Goal: Task Accomplishment & Management: Use online tool/utility

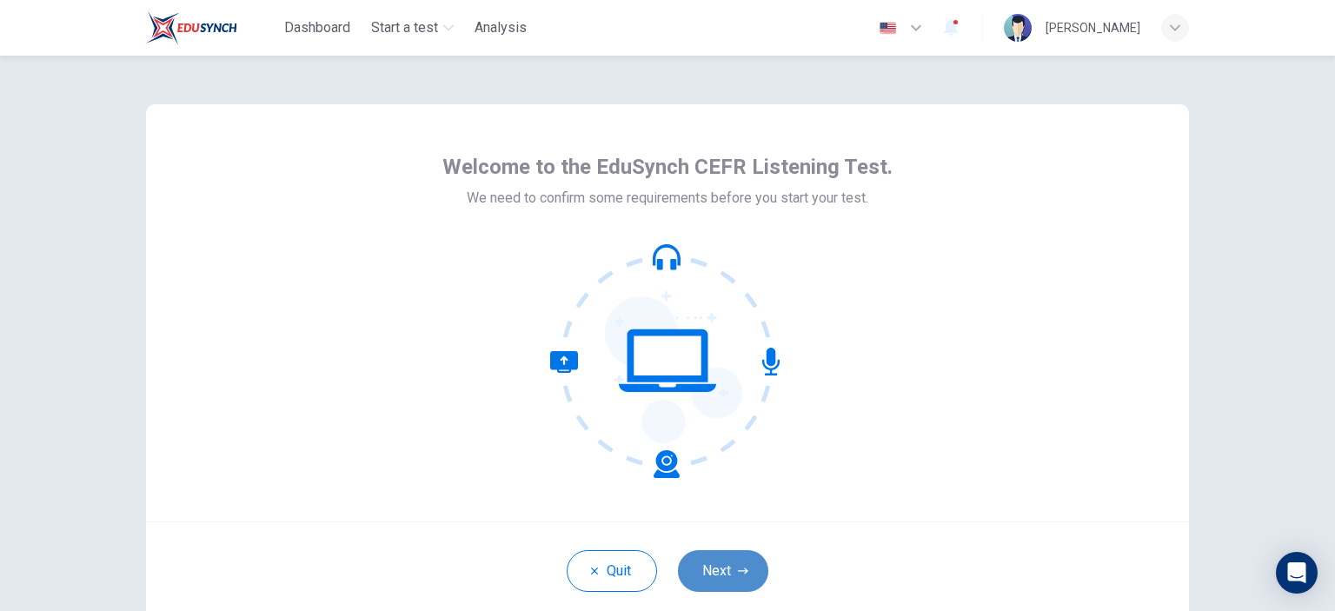
click at [718, 556] on button "Next" at bounding box center [723, 571] width 90 height 42
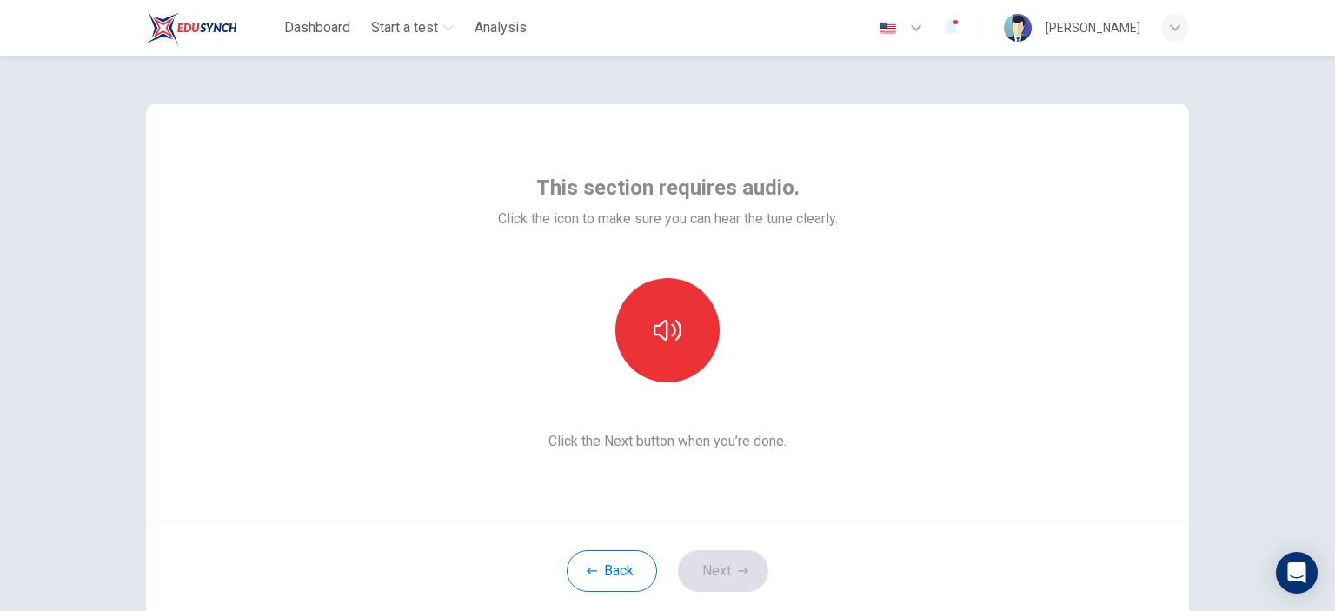
scroll to position [112, 0]
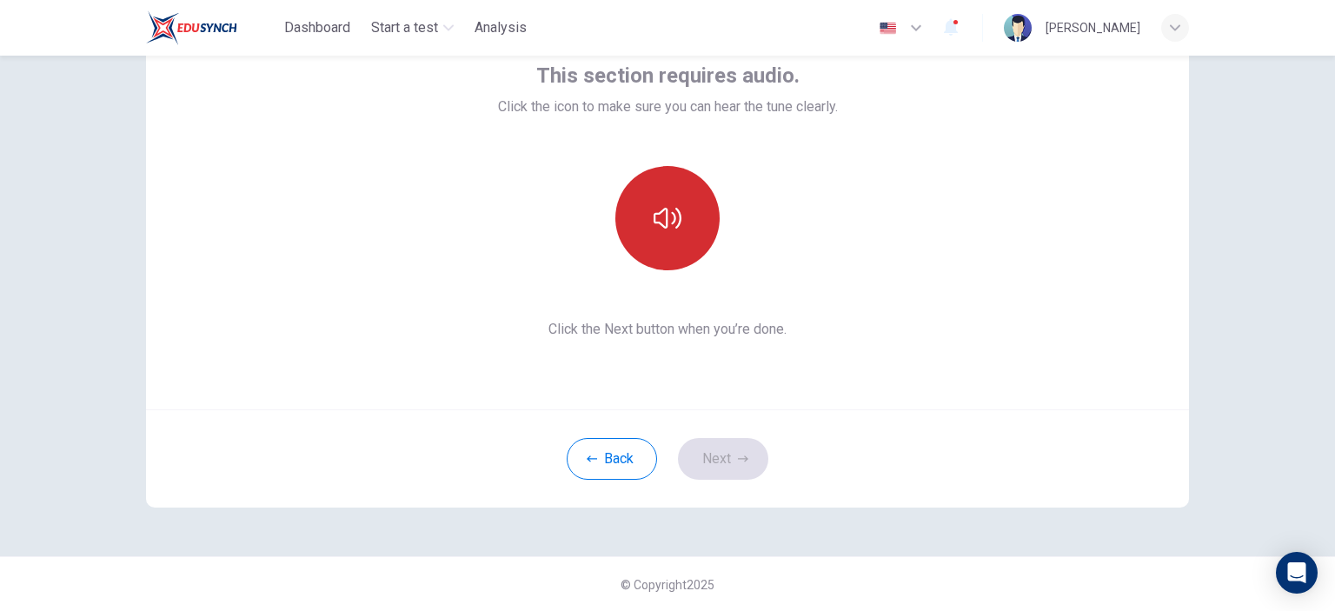
click at [639, 231] on button "button" at bounding box center [667, 218] width 104 height 104
click at [681, 229] on button "button" at bounding box center [667, 218] width 104 height 104
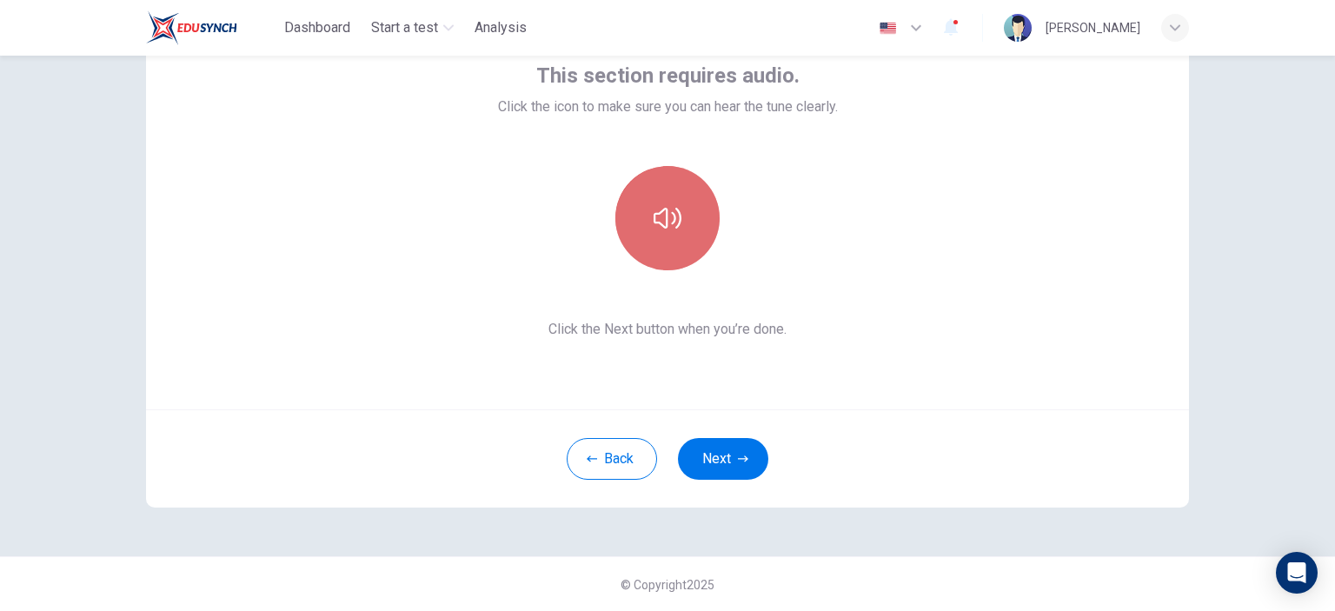
click at [678, 239] on button "button" at bounding box center [667, 218] width 104 height 104
click at [668, 232] on button "button" at bounding box center [667, 218] width 104 height 104
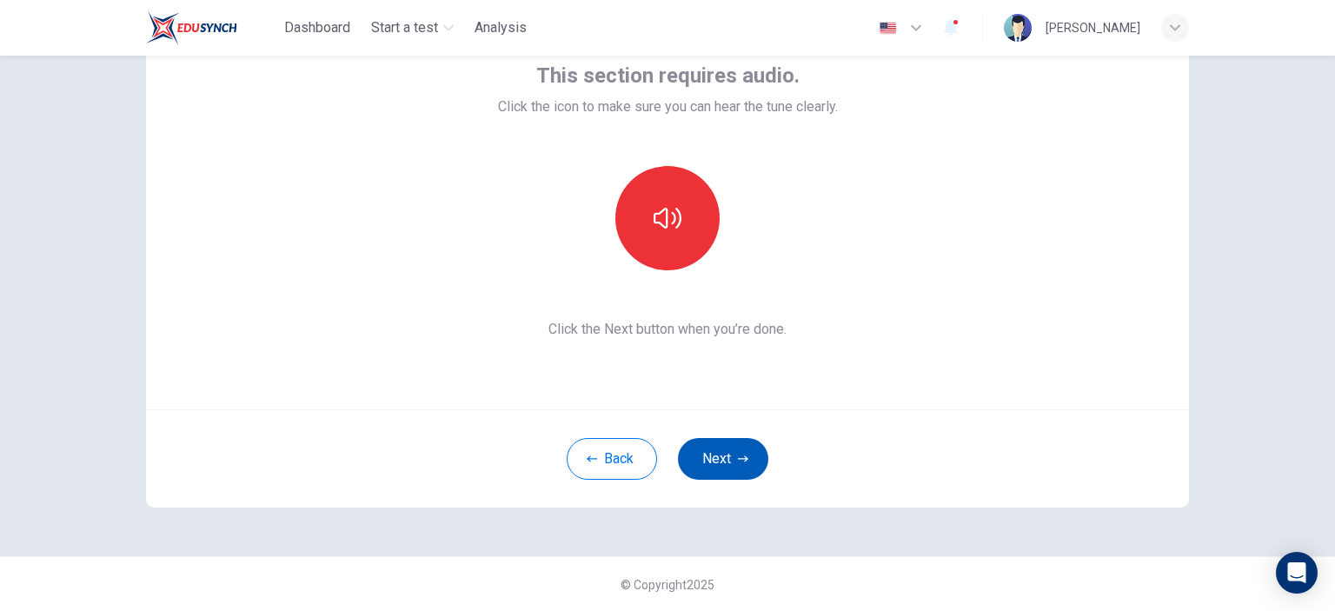
click at [730, 455] on button "Next" at bounding box center [723, 459] width 90 height 42
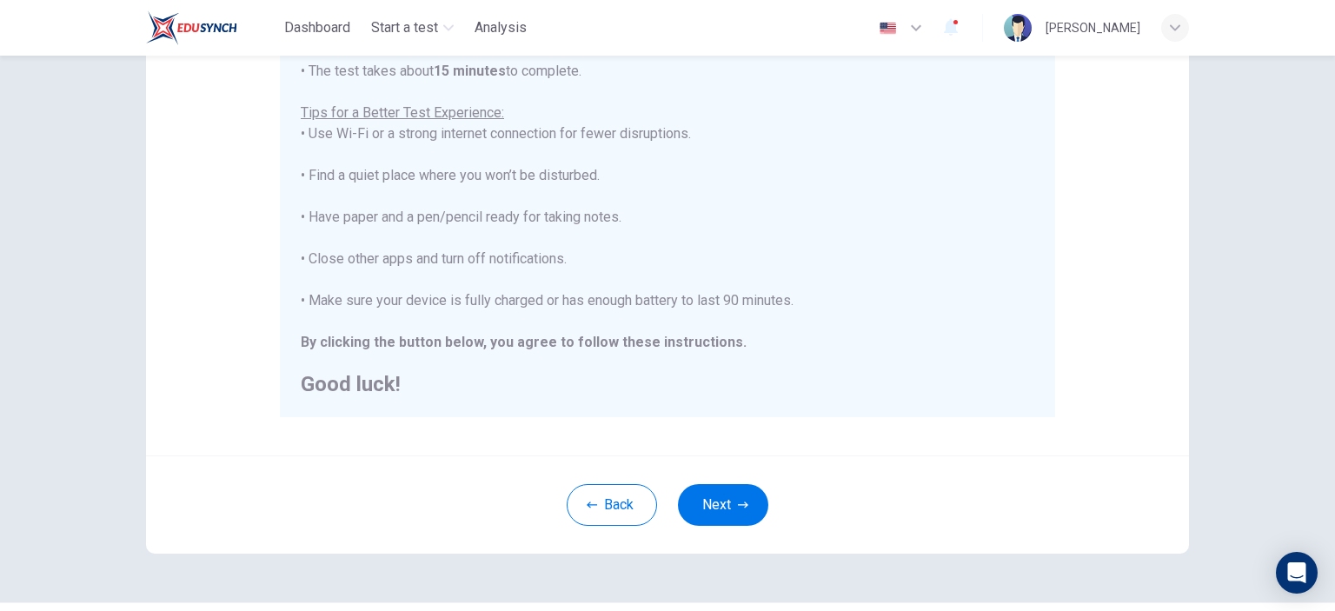
scroll to position [355, 0]
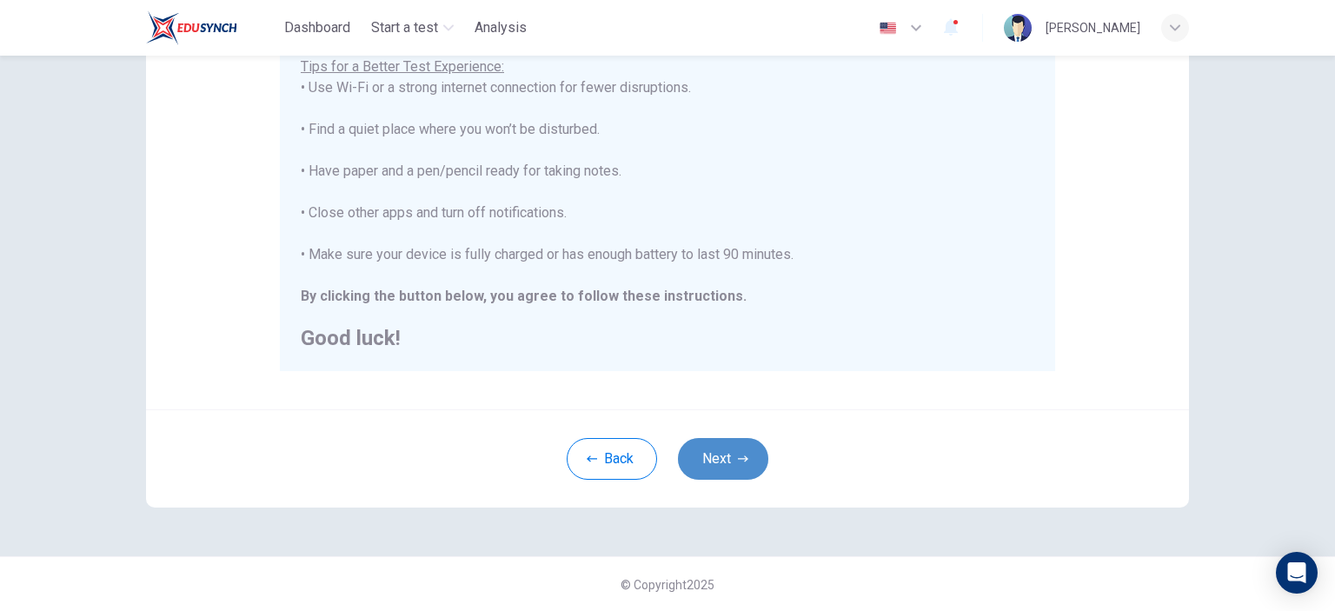
click at [741, 459] on icon "button" at bounding box center [743, 458] width 10 height 6
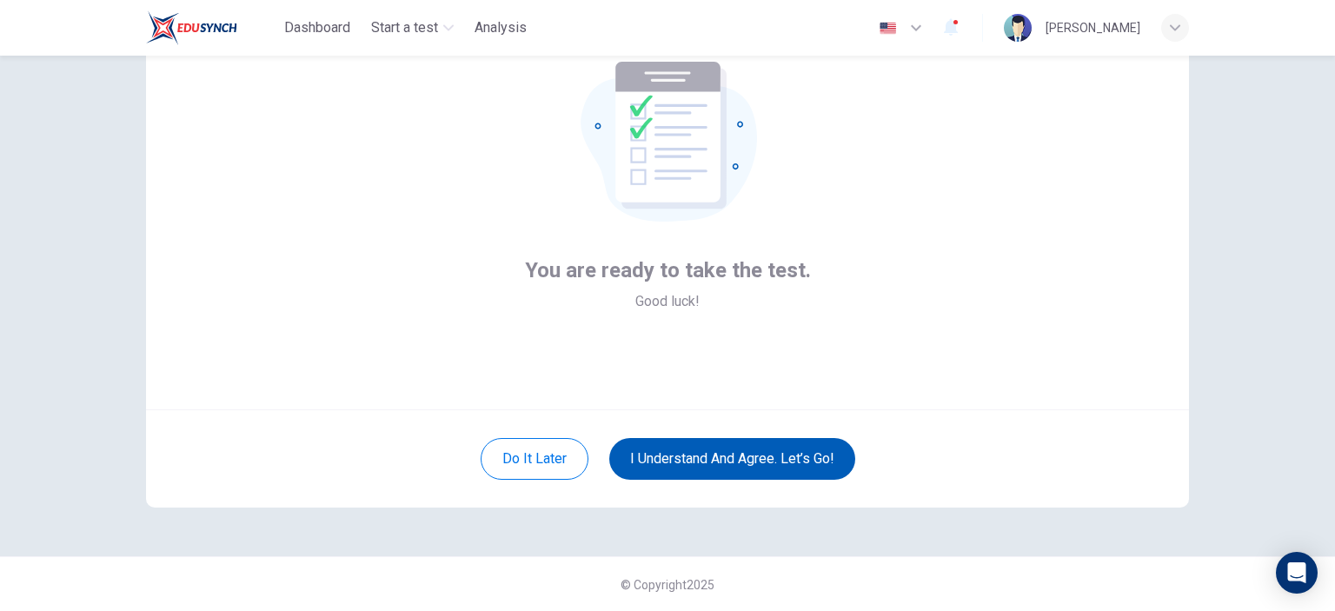
drag, startPoint x: 741, startPoint y: 459, endPoint x: 688, endPoint y: 465, distance: 52.5
click at [688, 465] on button "I understand and agree. Let’s go!" at bounding box center [732, 459] width 246 height 42
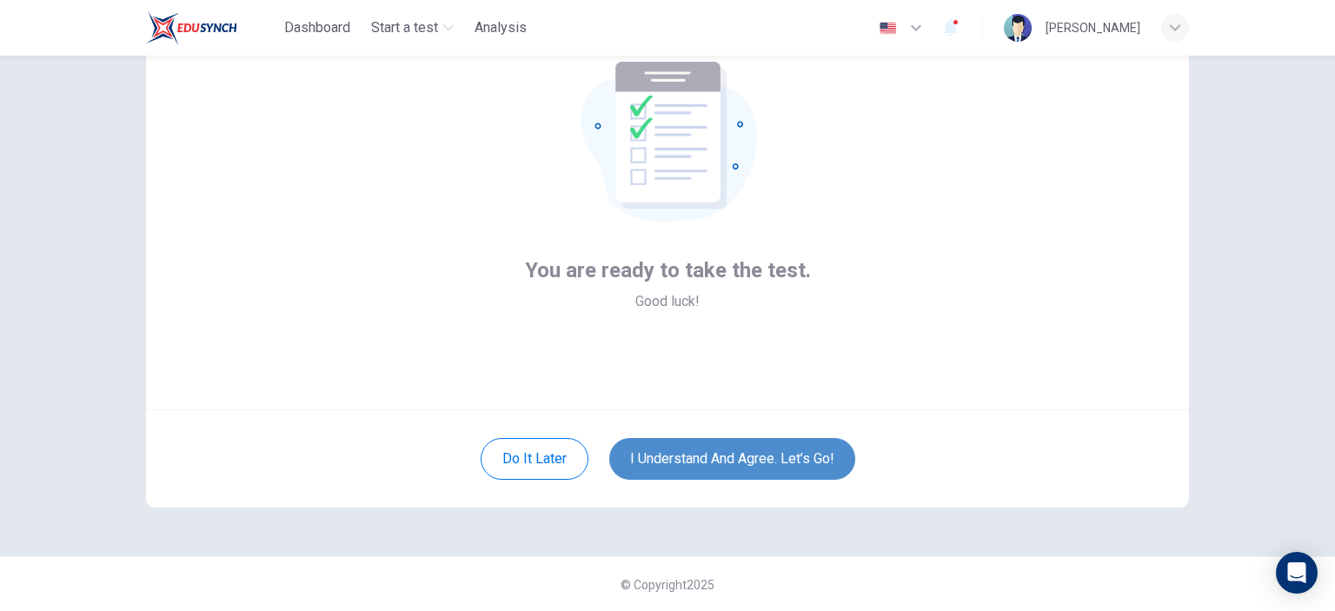
click at [692, 466] on button "I understand and agree. Let’s go!" at bounding box center [732, 459] width 246 height 42
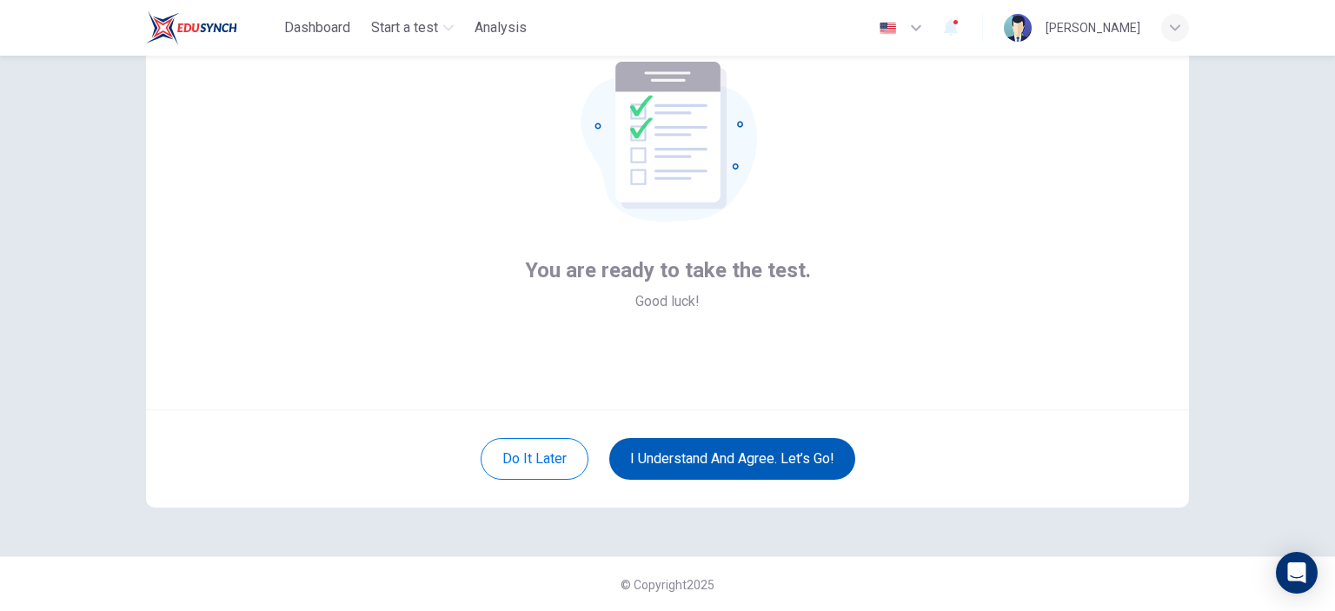
click at [692, 465] on button "I understand and agree. Let’s go!" at bounding box center [732, 459] width 246 height 42
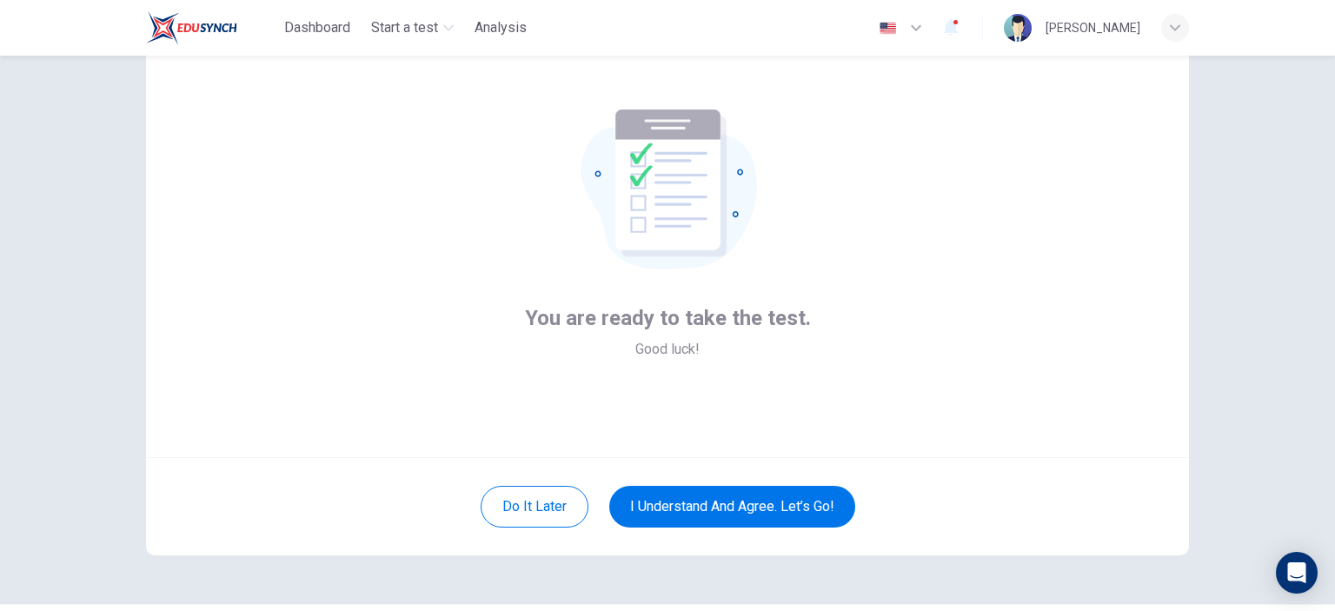
scroll to position [66, 0]
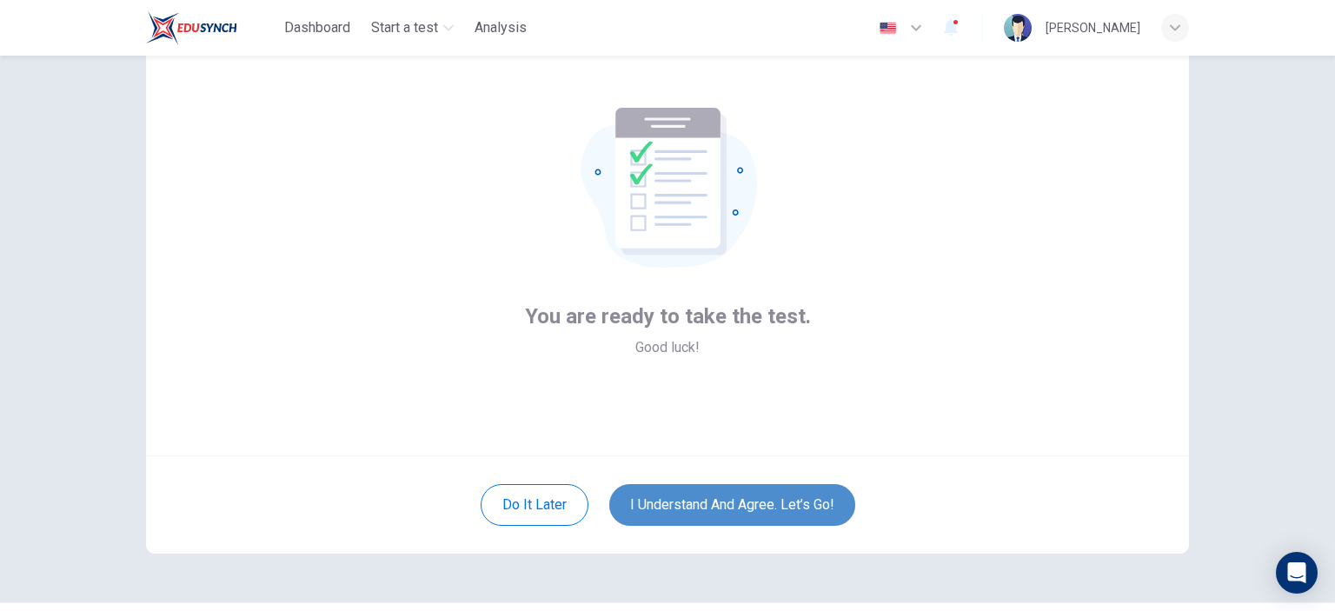
click at [716, 501] on button "I understand and agree. Let’s go!" at bounding box center [732, 505] width 246 height 42
click at [713, 502] on button "I understand and agree. Let’s go!" at bounding box center [732, 505] width 246 height 42
click at [712, 503] on button "I understand and agree. Let’s go!" at bounding box center [732, 505] width 246 height 42
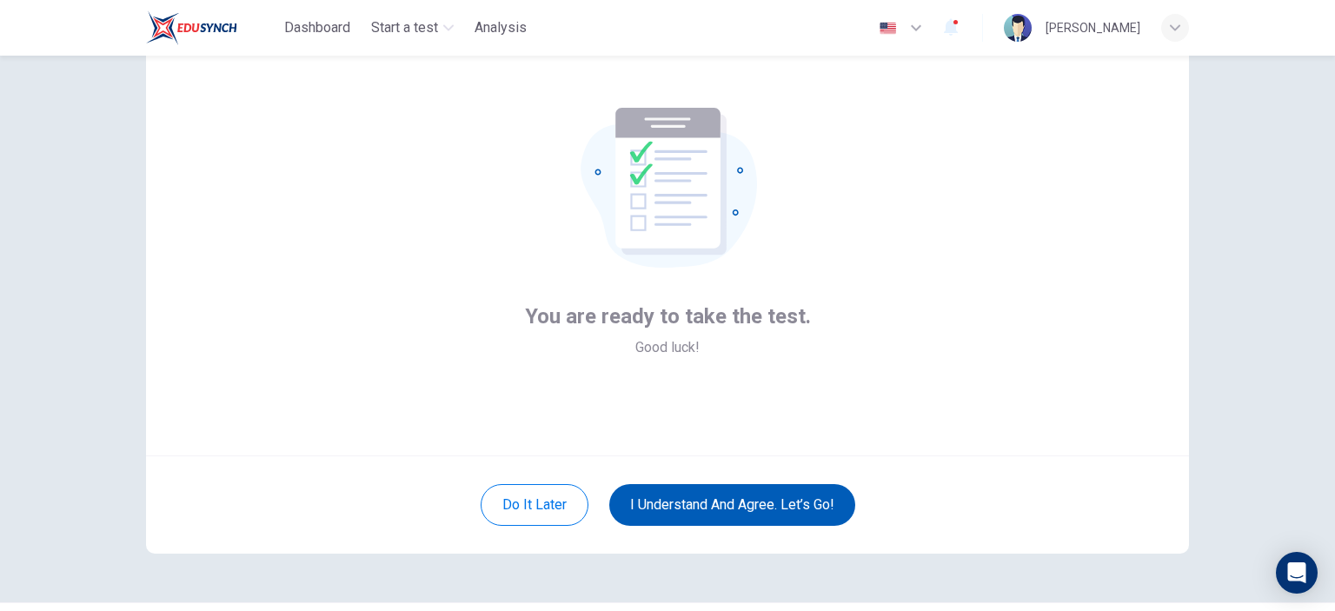
scroll to position [112, 0]
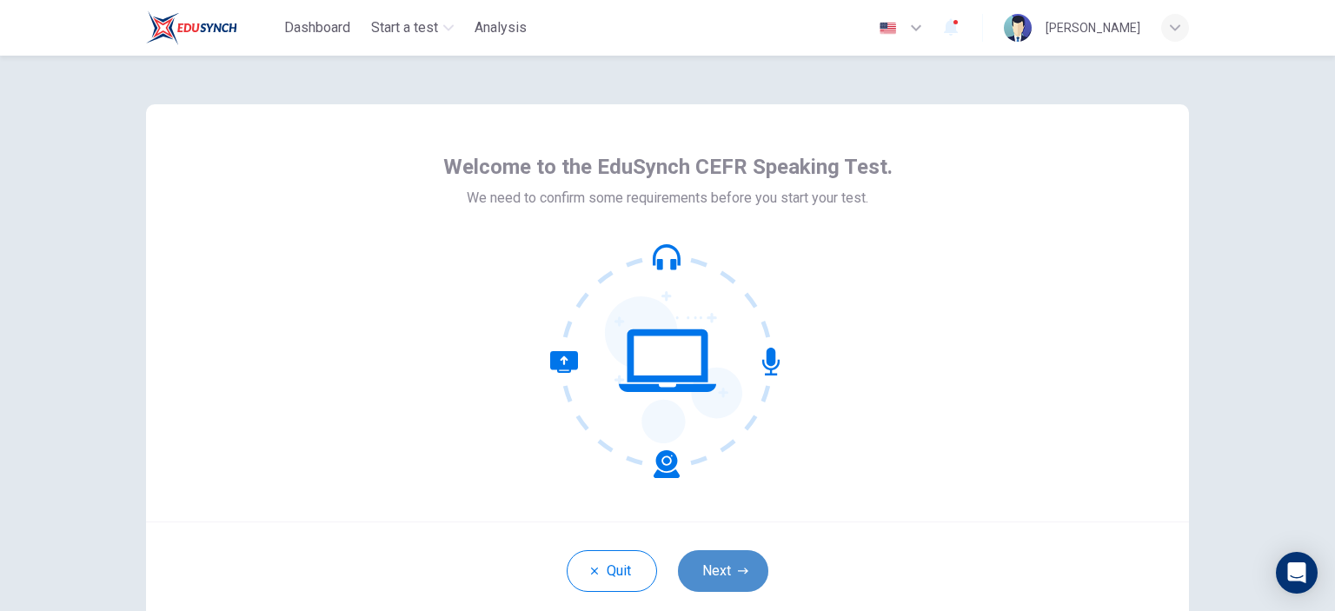
click at [739, 561] on button "Next" at bounding box center [723, 571] width 90 height 42
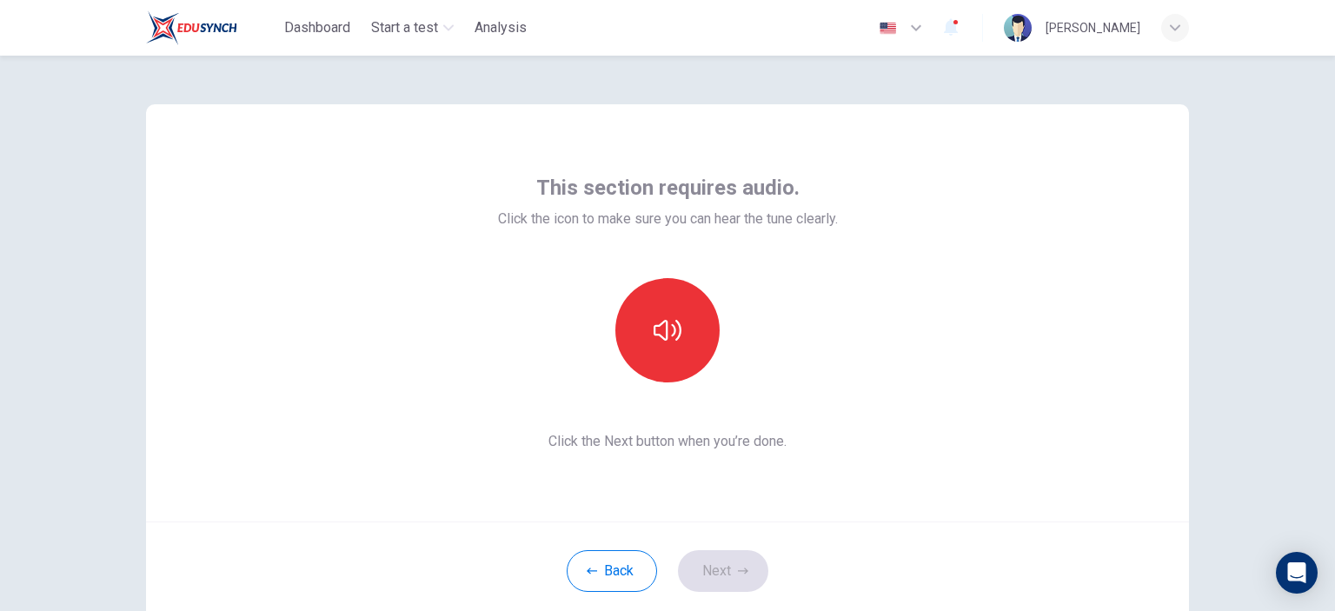
click at [672, 382] on div at bounding box center [668, 330] width 188 height 104
click at [660, 368] on button "button" at bounding box center [667, 330] width 104 height 104
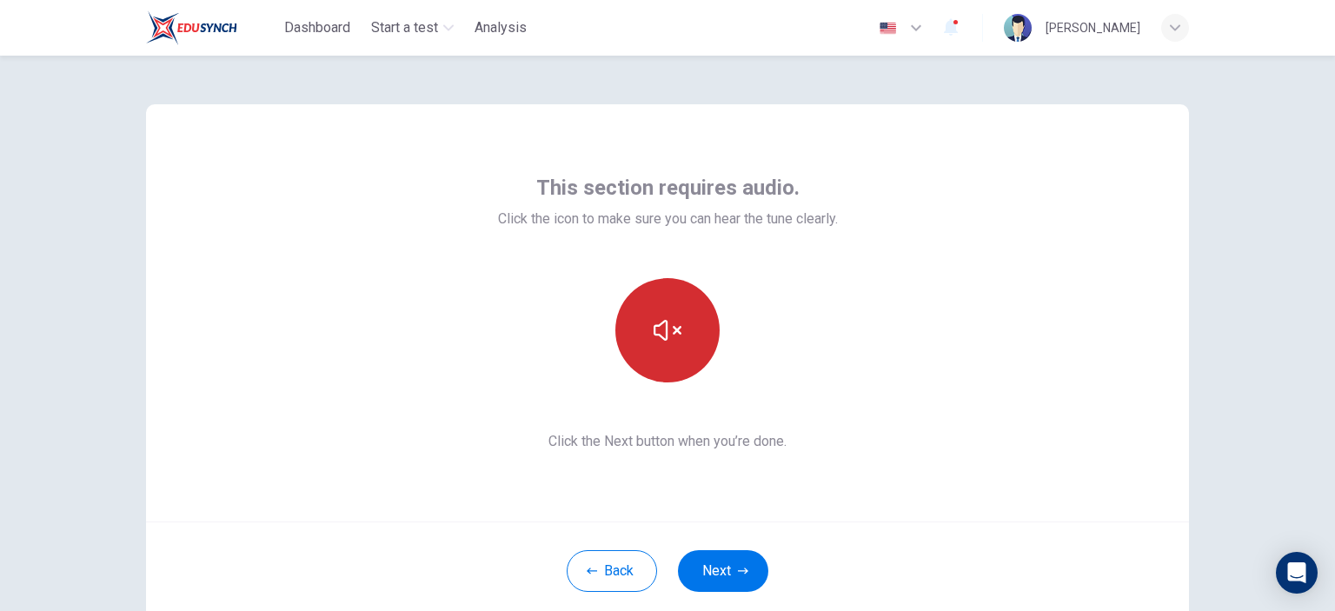
click at [660, 368] on button "button" at bounding box center [667, 330] width 104 height 104
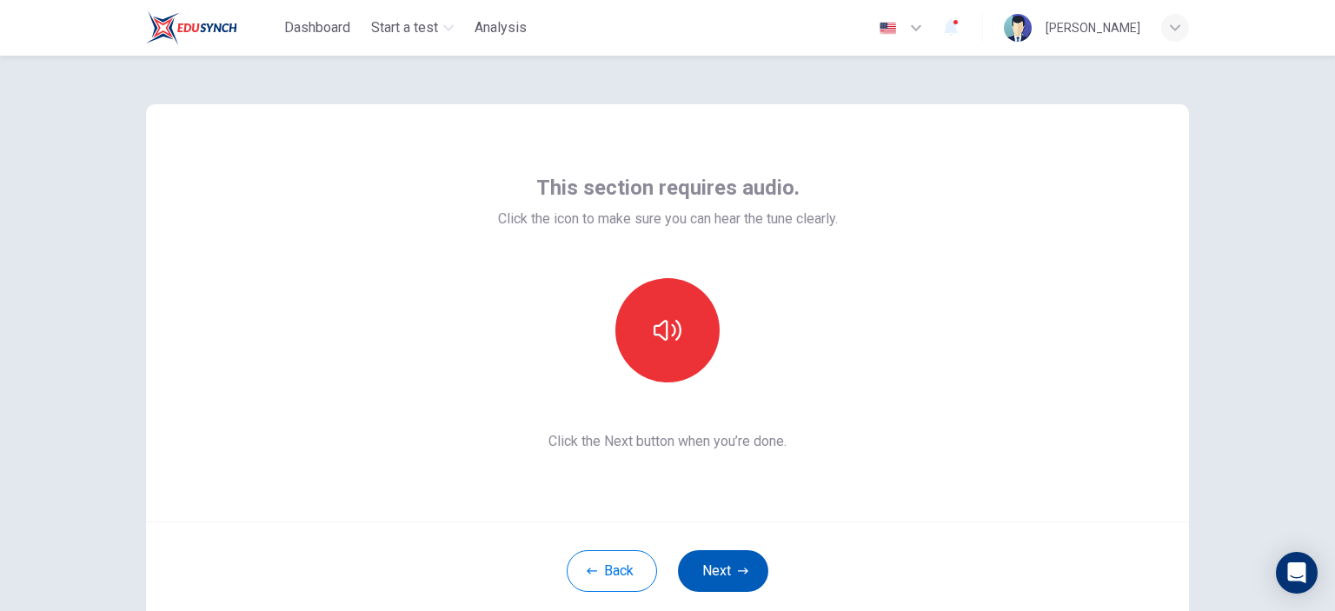
click at [707, 566] on button "Next" at bounding box center [723, 571] width 90 height 42
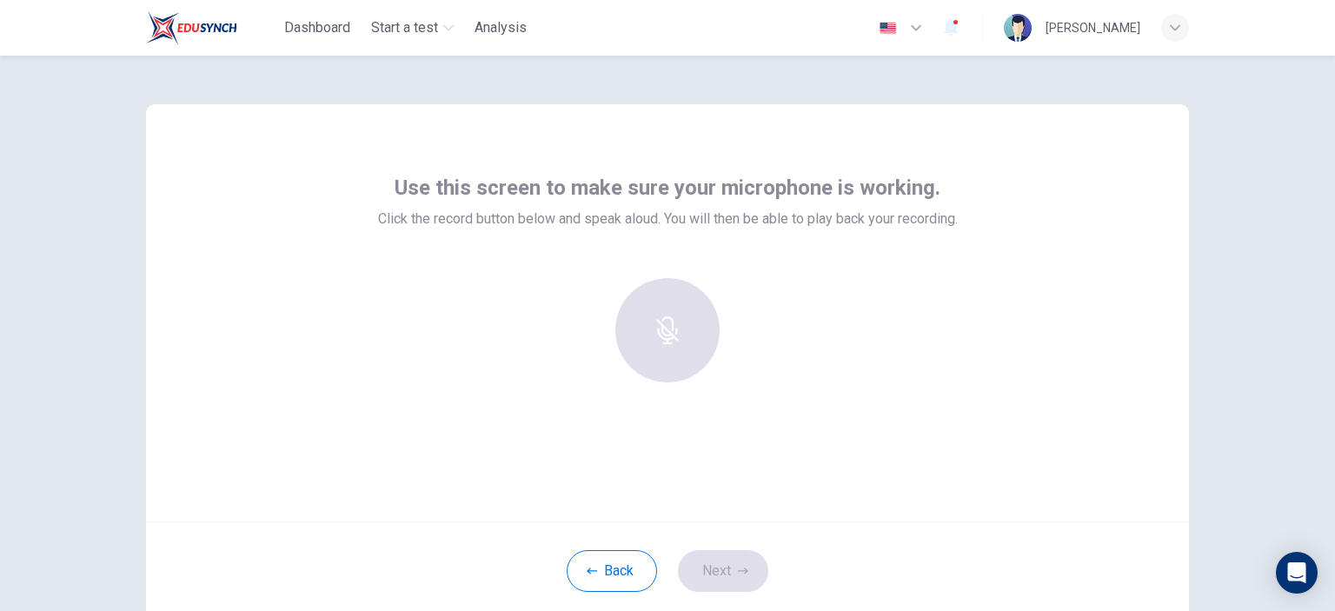
click at [500, 296] on div at bounding box center [668, 337] width 580 height 118
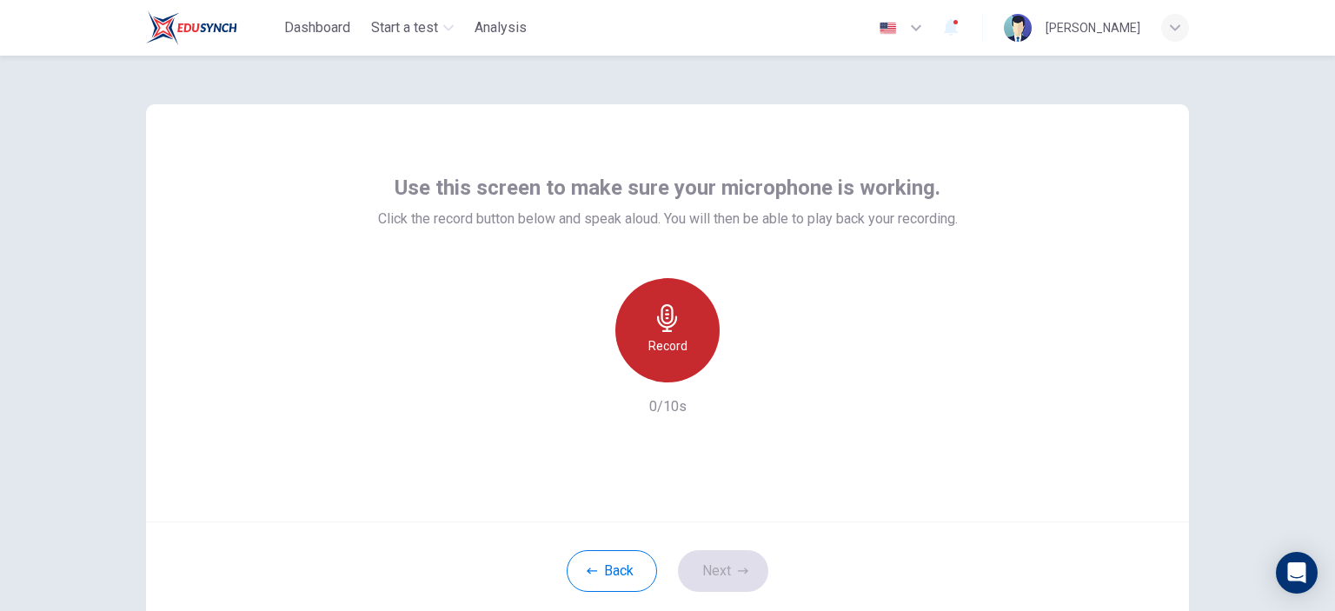
click at [655, 329] on icon "button" at bounding box center [668, 318] width 28 height 28
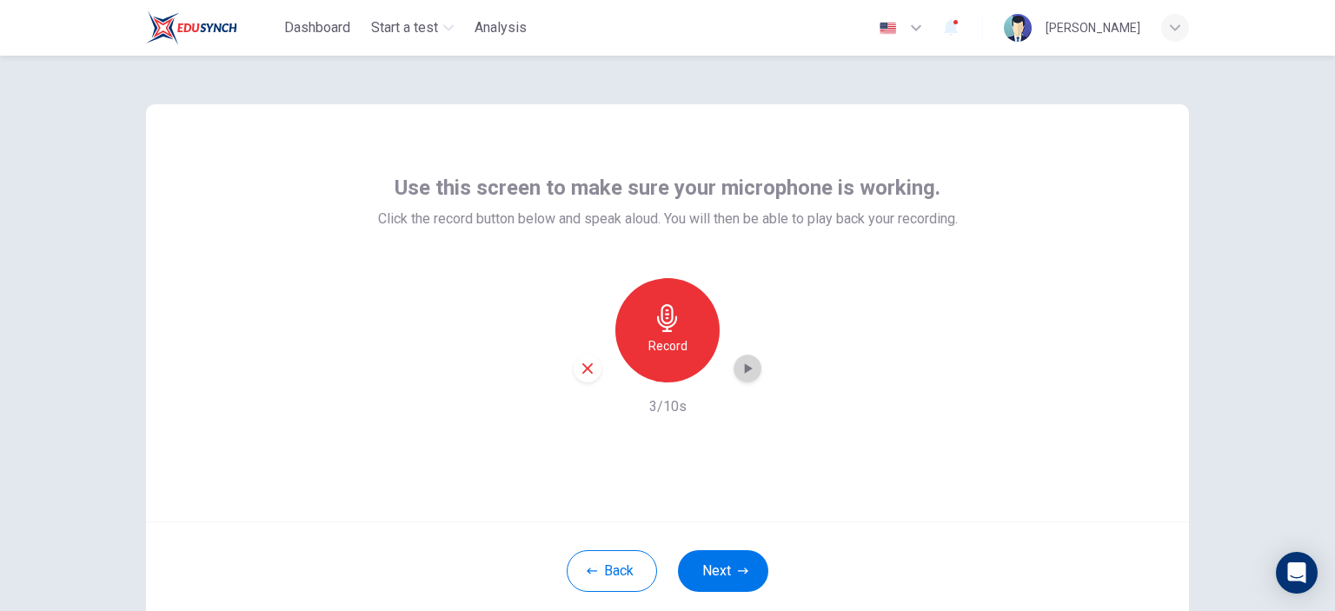
click at [739, 371] on icon "button" at bounding box center [747, 368] width 17 height 17
click at [745, 369] on icon "button" at bounding box center [749, 368] width 8 height 10
click at [653, 336] on h6 "Record" at bounding box center [667, 346] width 39 height 21
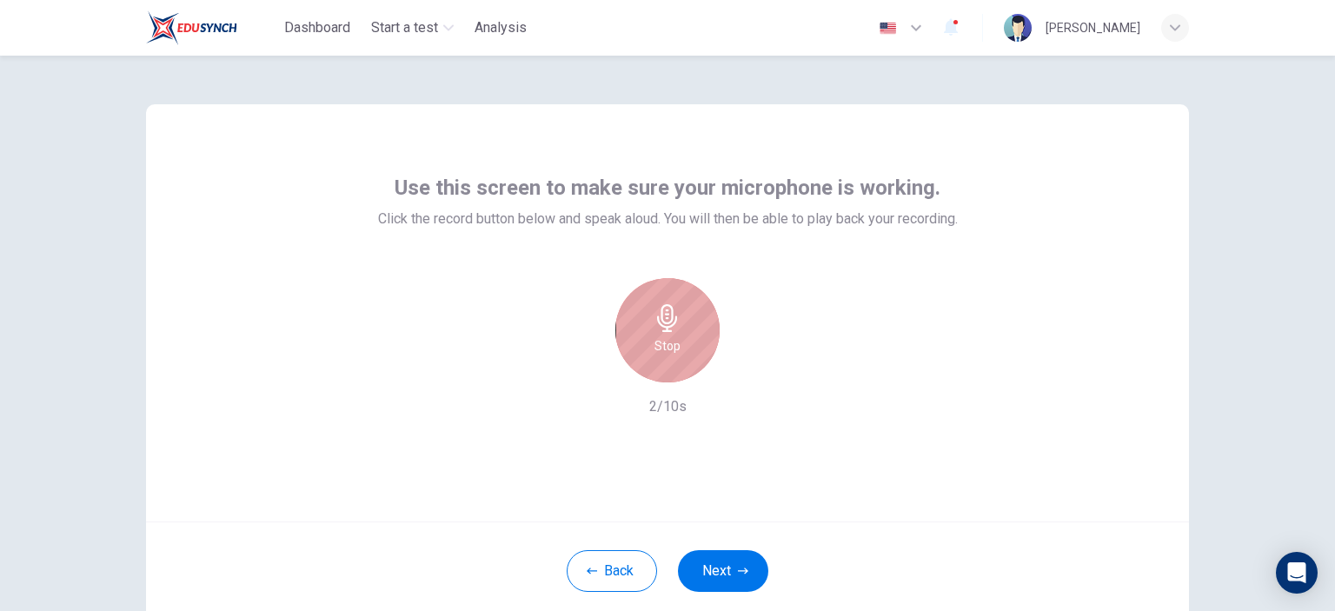
click at [655, 340] on h6 "Stop" at bounding box center [668, 346] width 26 height 21
click at [749, 371] on icon "button" at bounding box center [747, 368] width 17 height 17
click at [623, 331] on div "Record" at bounding box center [667, 330] width 104 height 104
click at [679, 349] on div "Stop" at bounding box center [667, 330] width 104 height 104
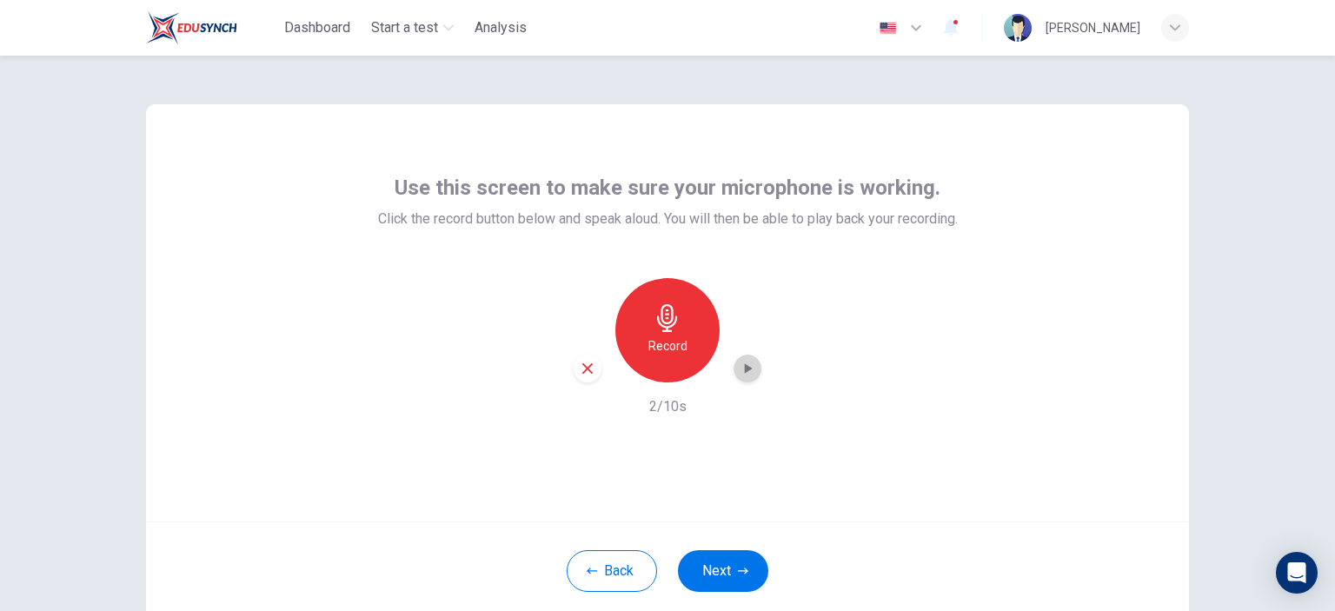
click at [744, 365] on icon "button" at bounding box center [747, 368] width 17 height 17
click at [598, 580] on button "Back" at bounding box center [612, 571] width 90 height 42
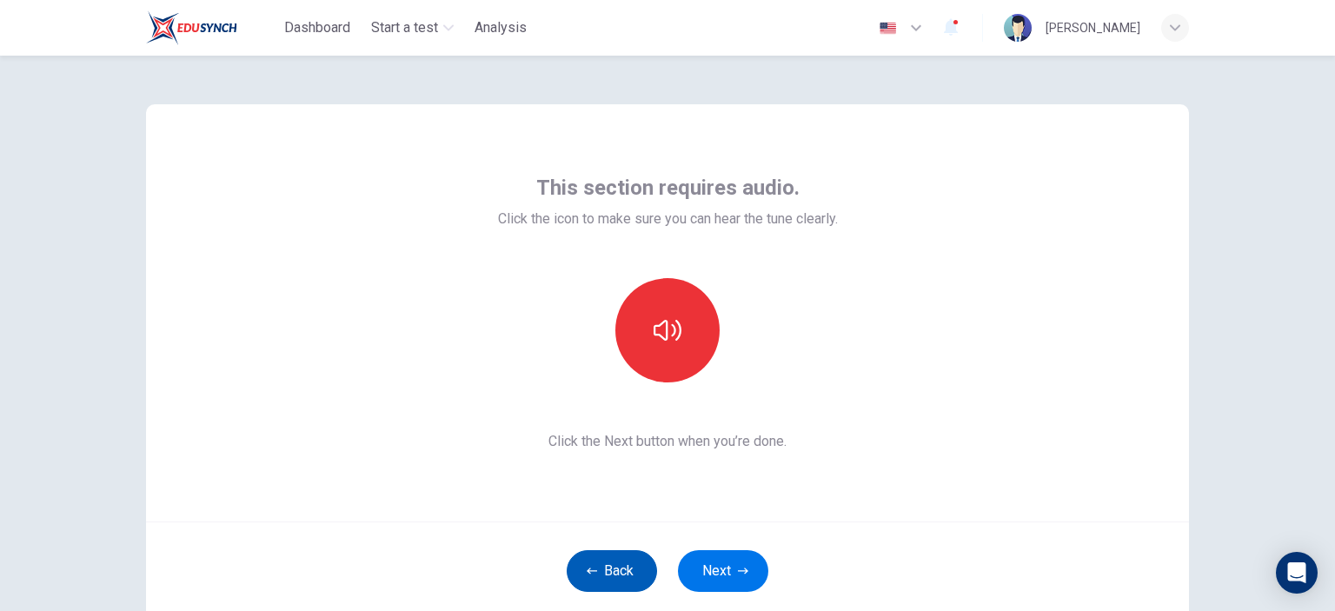
click at [620, 573] on button "Back" at bounding box center [612, 571] width 90 height 42
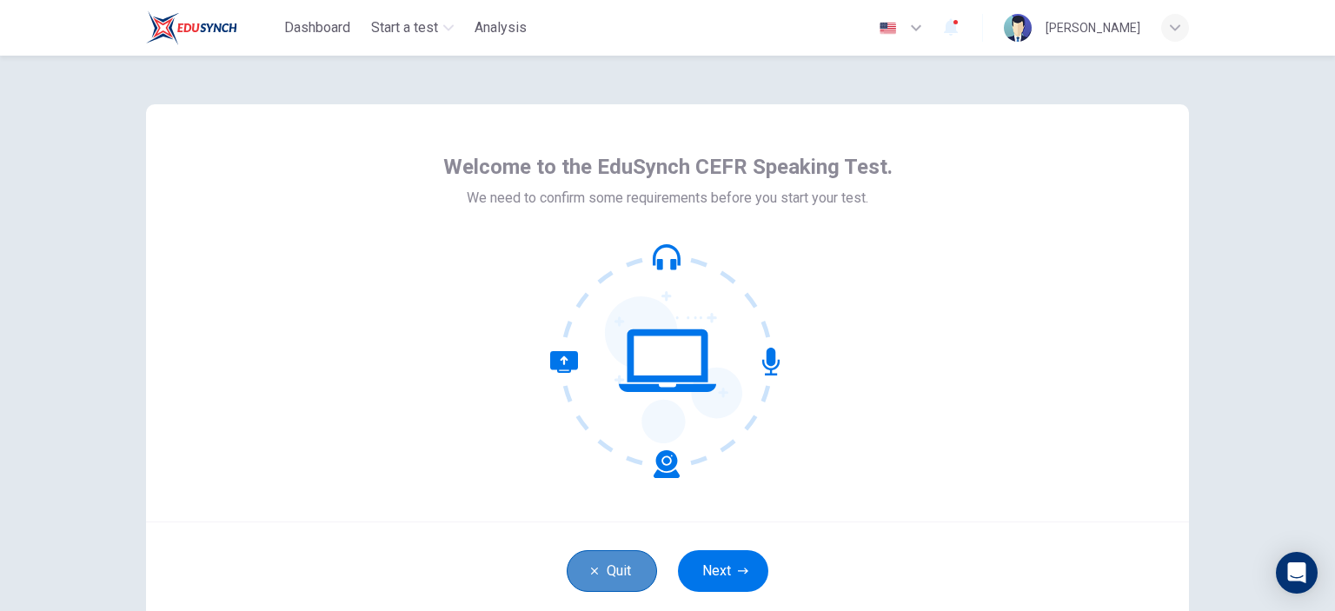
click at [598, 569] on button "Quit" at bounding box center [612, 571] width 90 height 42
